Goal: Transaction & Acquisition: Purchase product/service

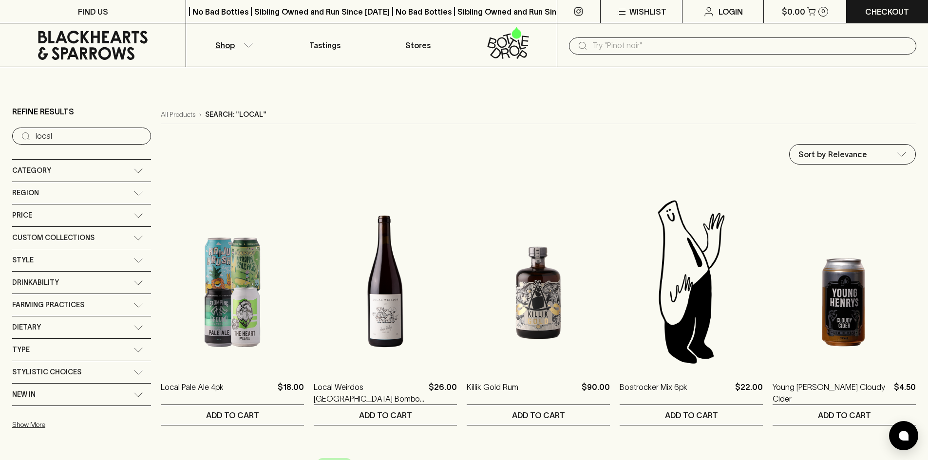
click at [696, 47] on input "text" at bounding box center [750, 46] width 316 height 16
click at [236, 44] on button "Shop" at bounding box center [232, 44] width 93 height 43
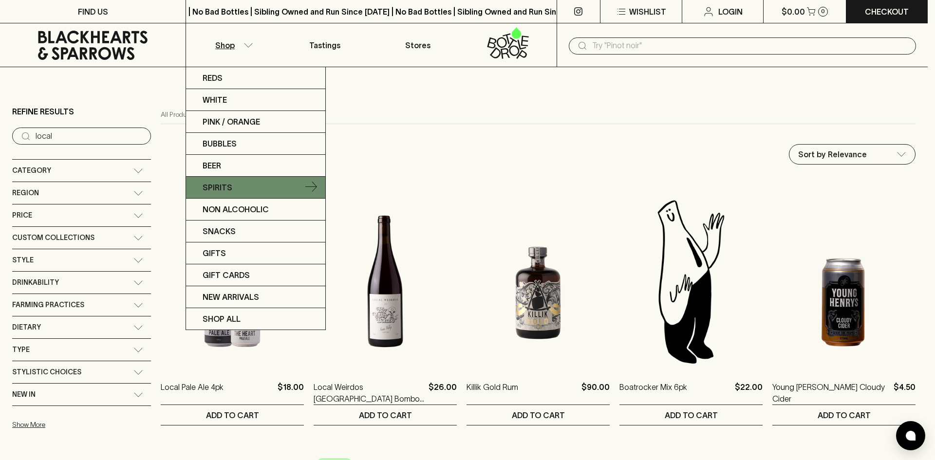
click at [252, 187] on link "Spirits" at bounding box center [255, 188] width 139 height 22
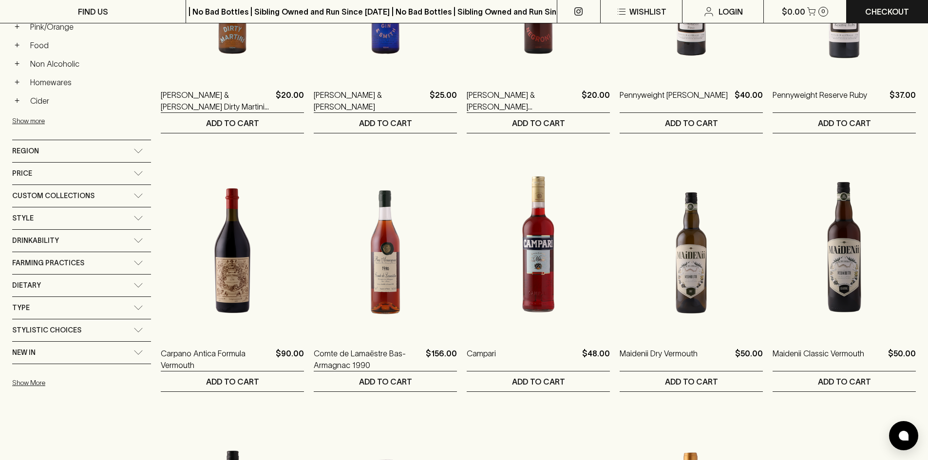
scroll to position [195, 0]
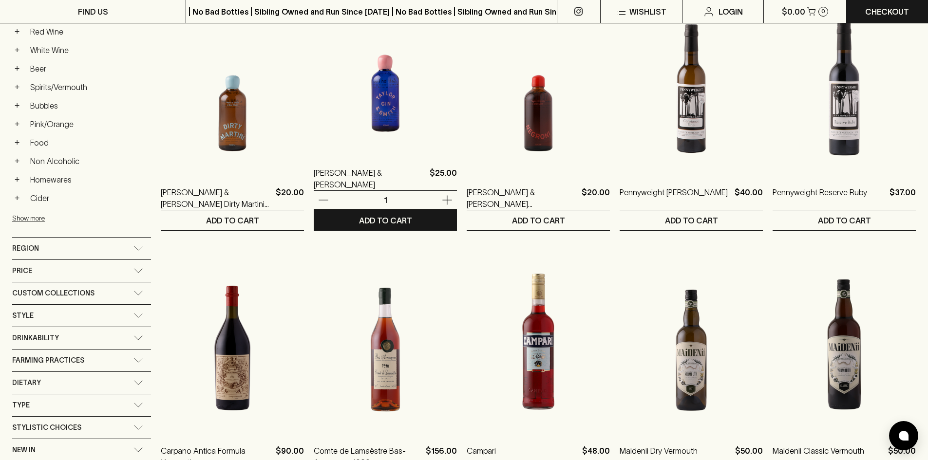
click at [377, 128] on img at bounding box center [385, 67] width 143 height 170
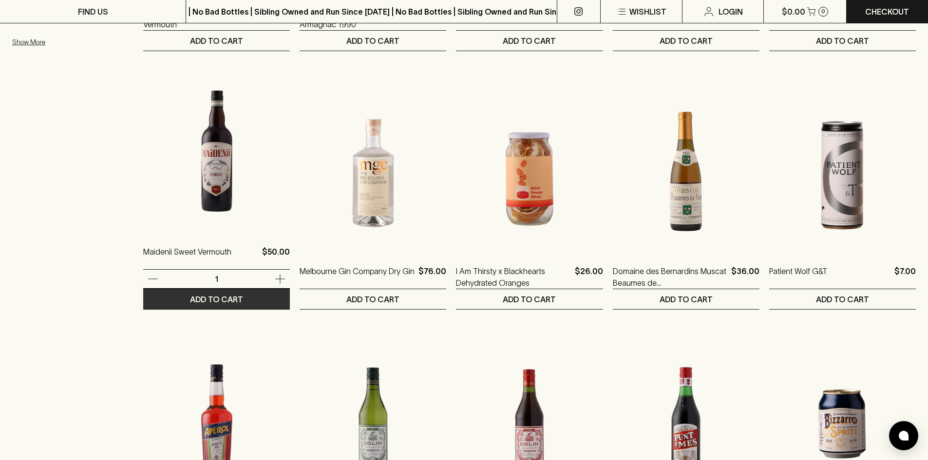
scroll to position [925, 0]
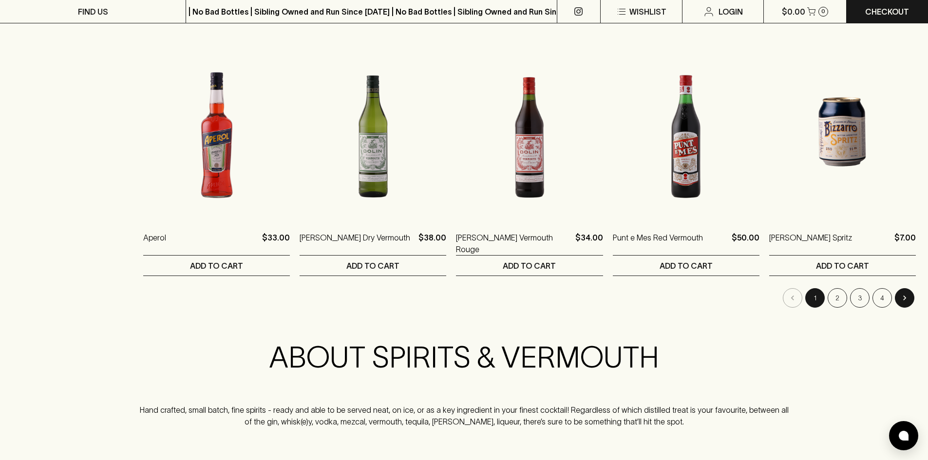
click at [903, 295] on icon "Go to next page" at bounding box center [904, 298] width 10 height 10
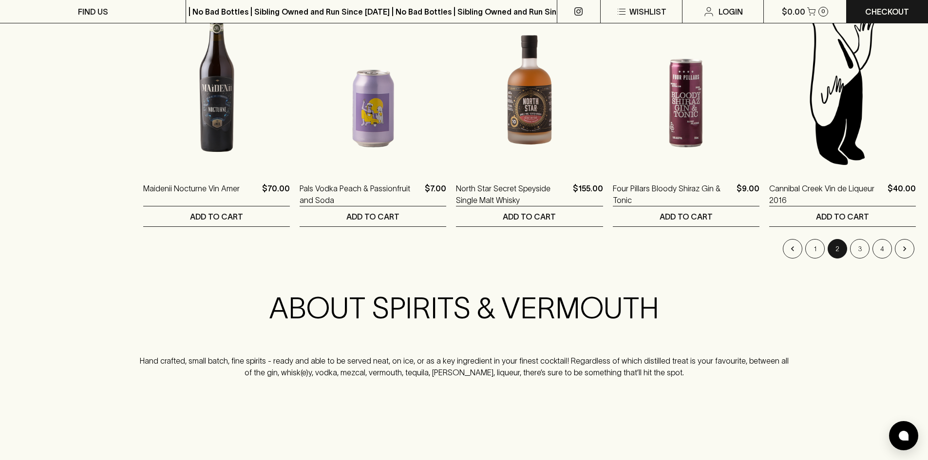
scroll to position [974, 0]
click at [906, 254] on button "Go to next page" at bounding box center [904, 249] width 19 height 19
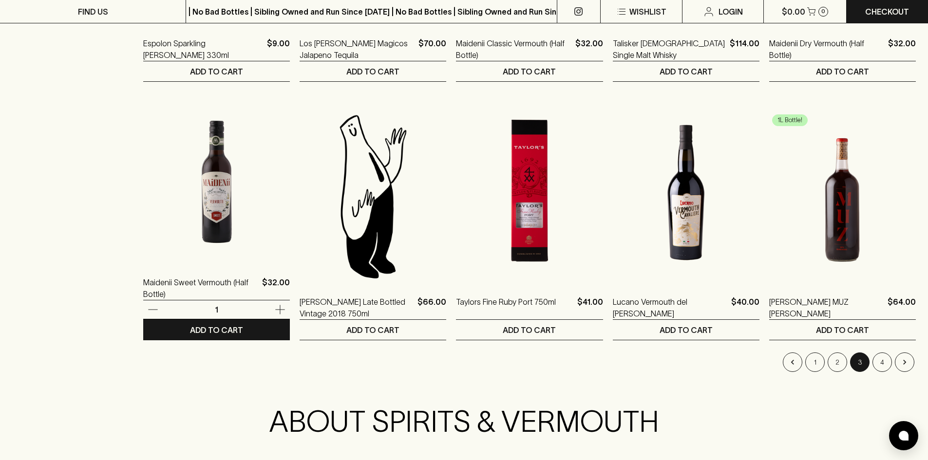
scroll to position [877, 0]
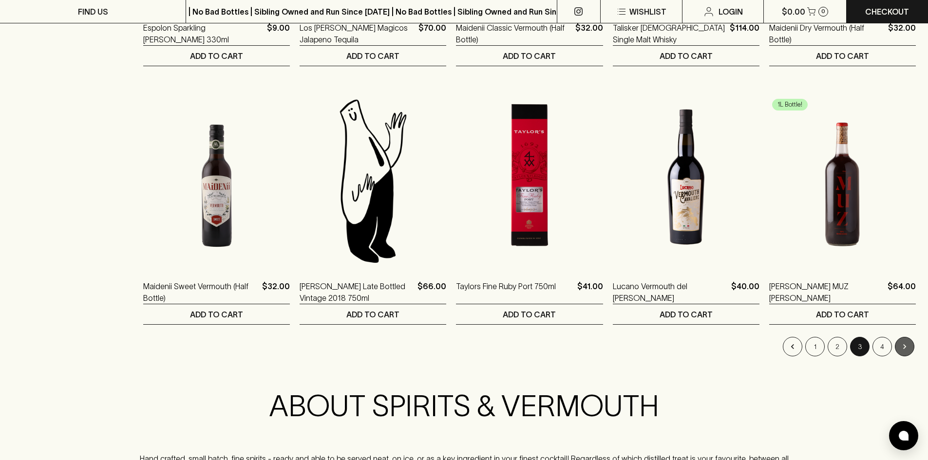
click at [904, 352] on button "Go to next page" at bounding box center [904, 346] width 19 height 19
